Goal: Task Accomplishment & Management: Use online tool/utility

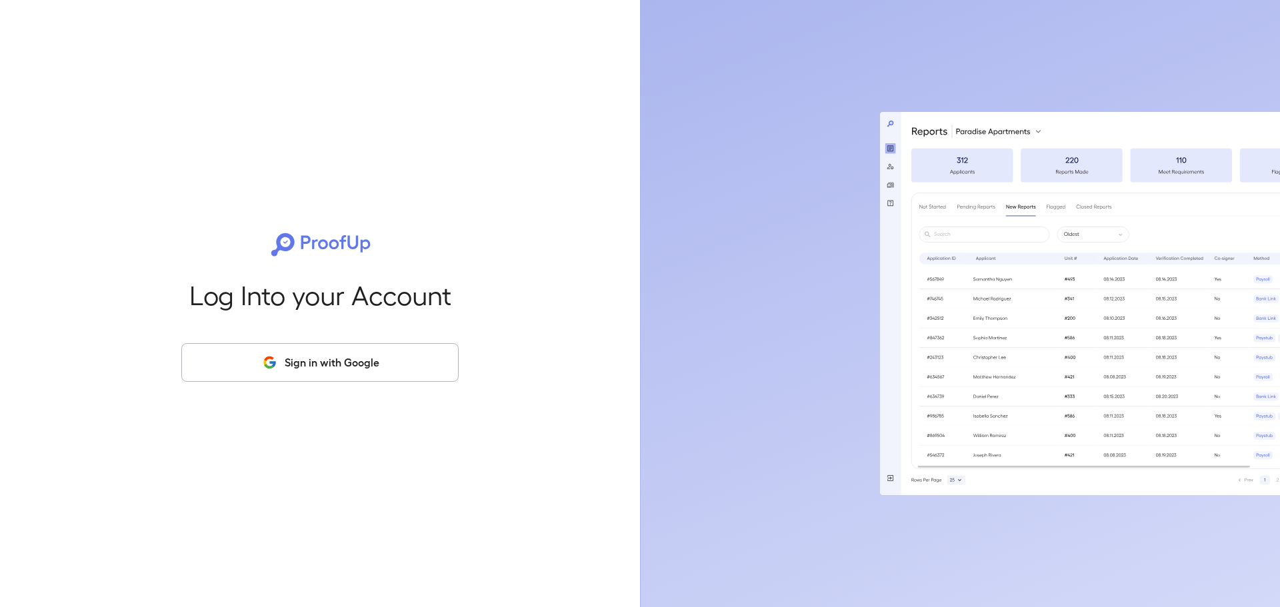
click at [302, 367] on button "Sign in with Google" at bounding box center [319, 362] width 277 height 39
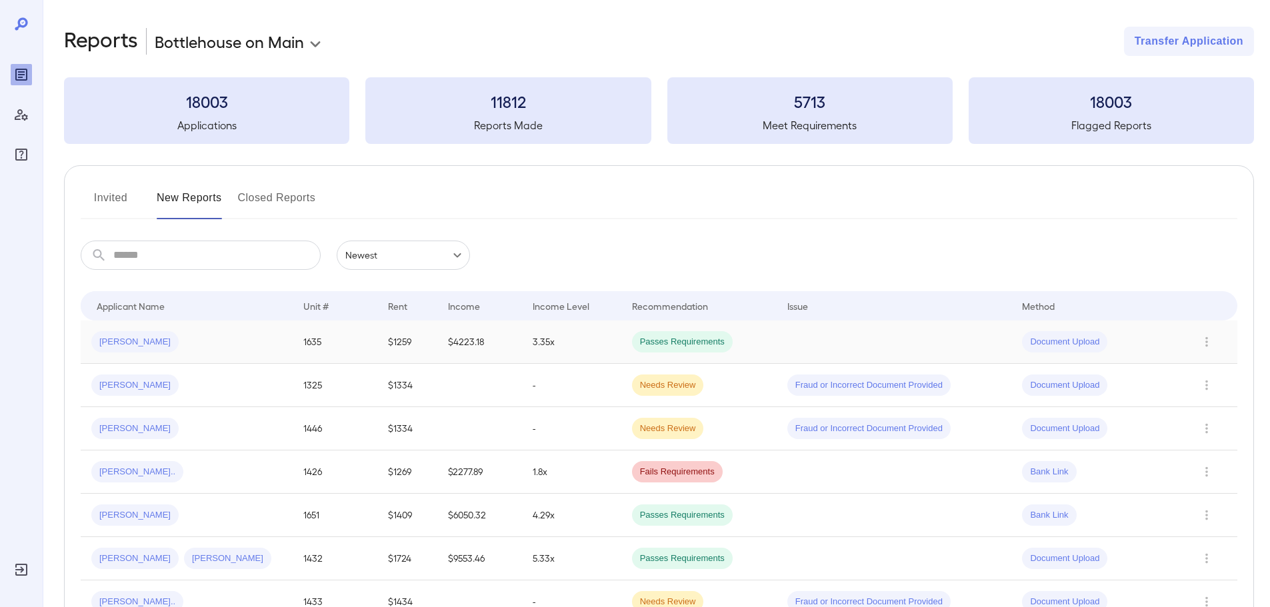
click at [536, 344] on td "3.35x" at bounding box center [571, 342] width 99 height 43
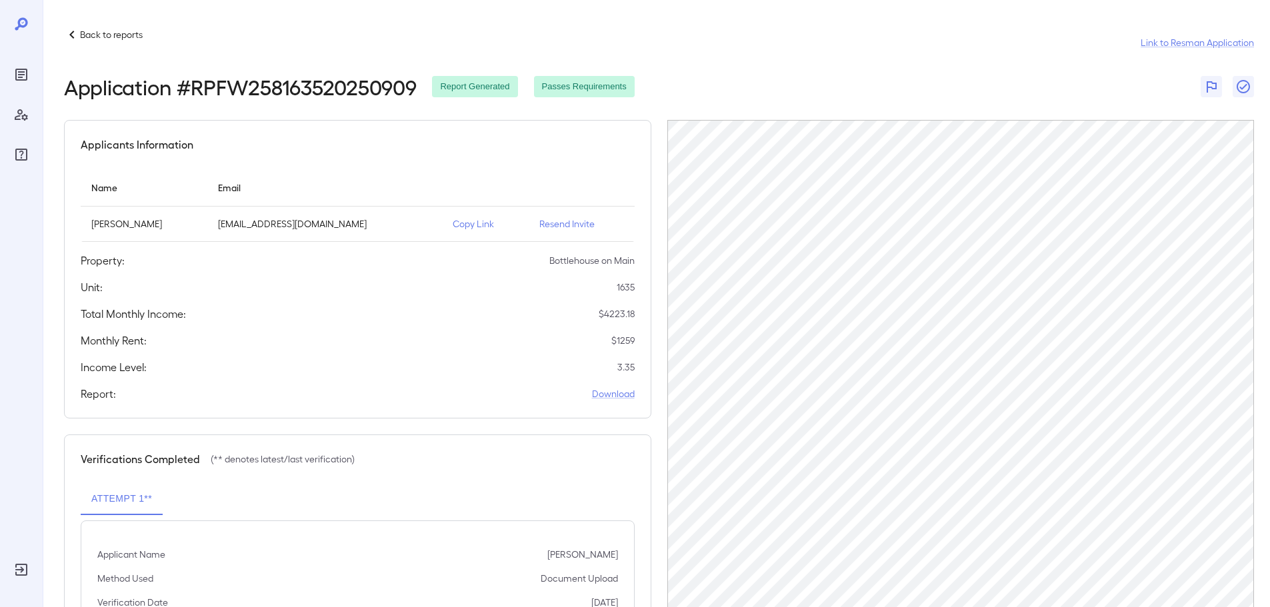
scroll to position [134, 0]
